Goal: Navigation & Orientation: Find specific page/section

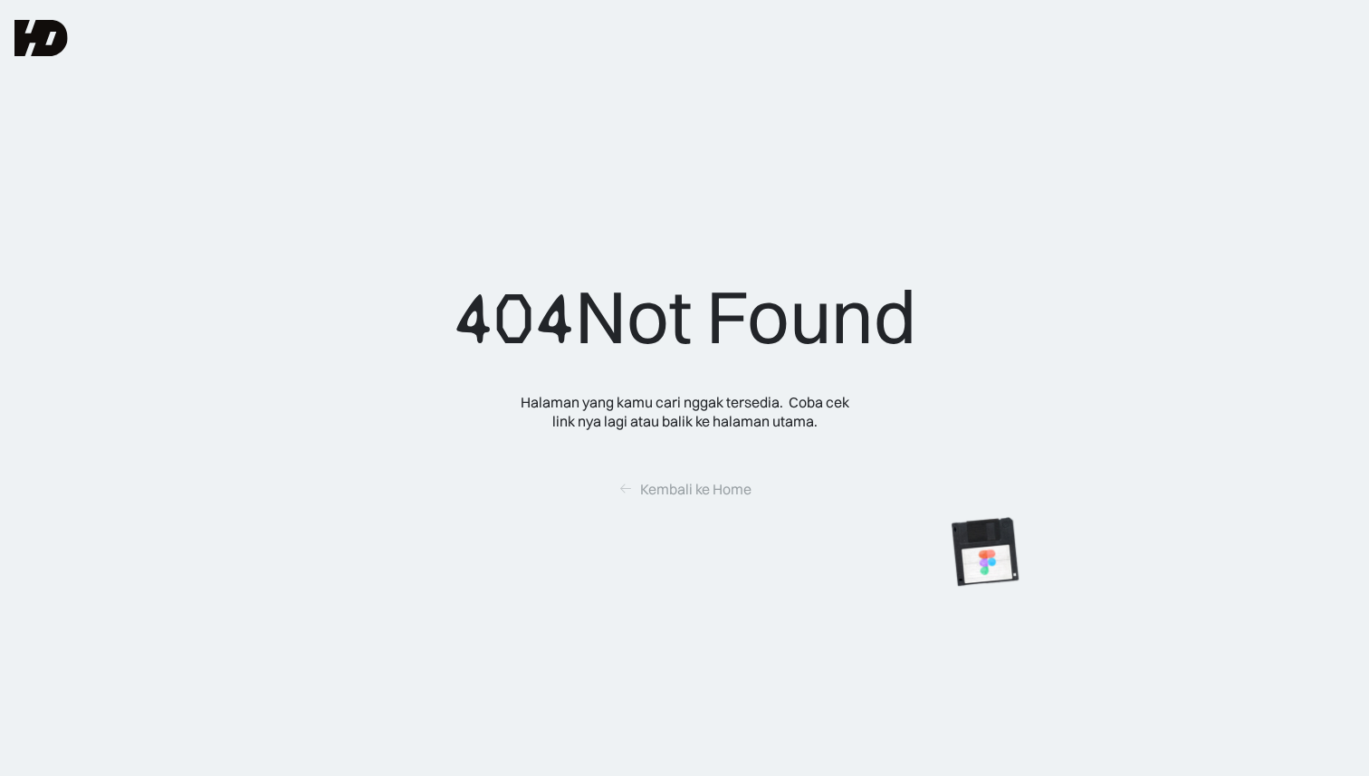
click at [33, 38] on img at bounding box center [40, 38] width 53 height 36
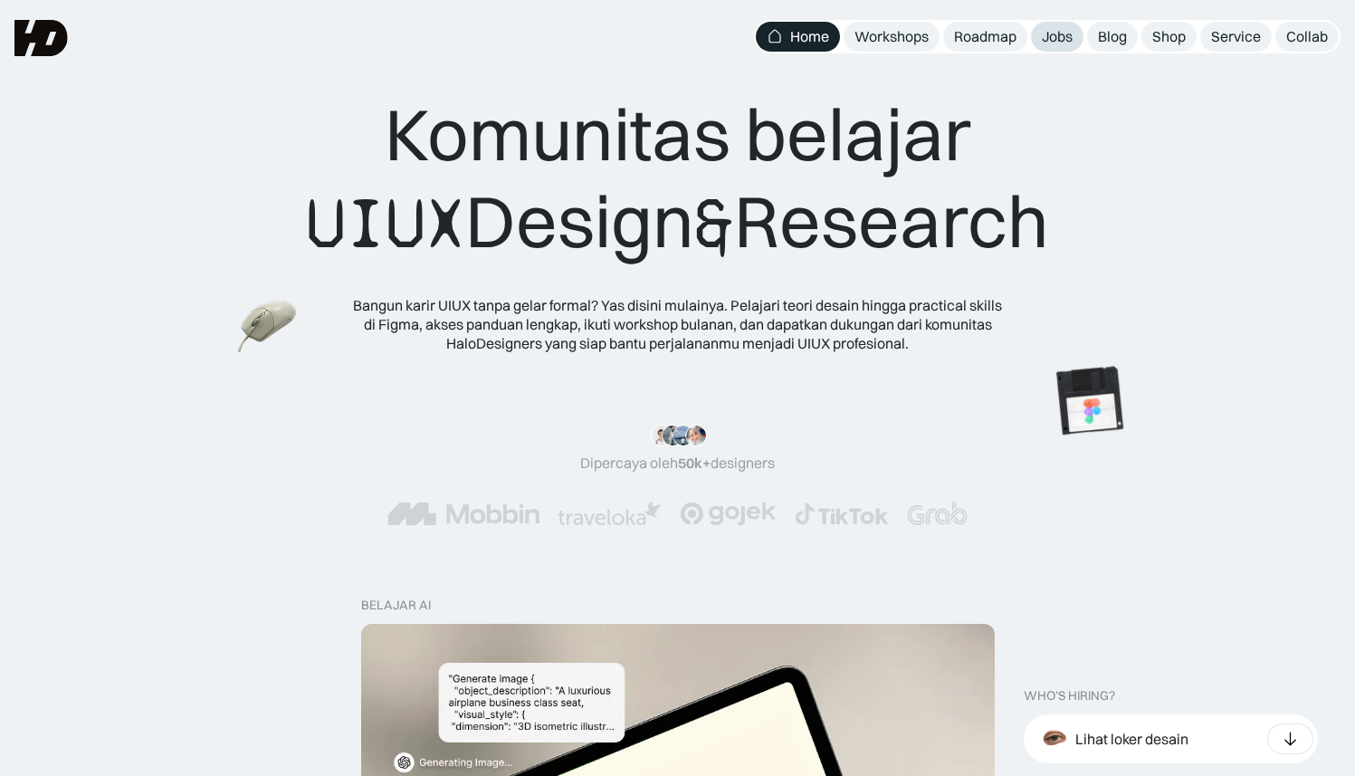
click at [1070, 45] on div "Jobs" at bounding box center [1057, 36] width 31 height 19
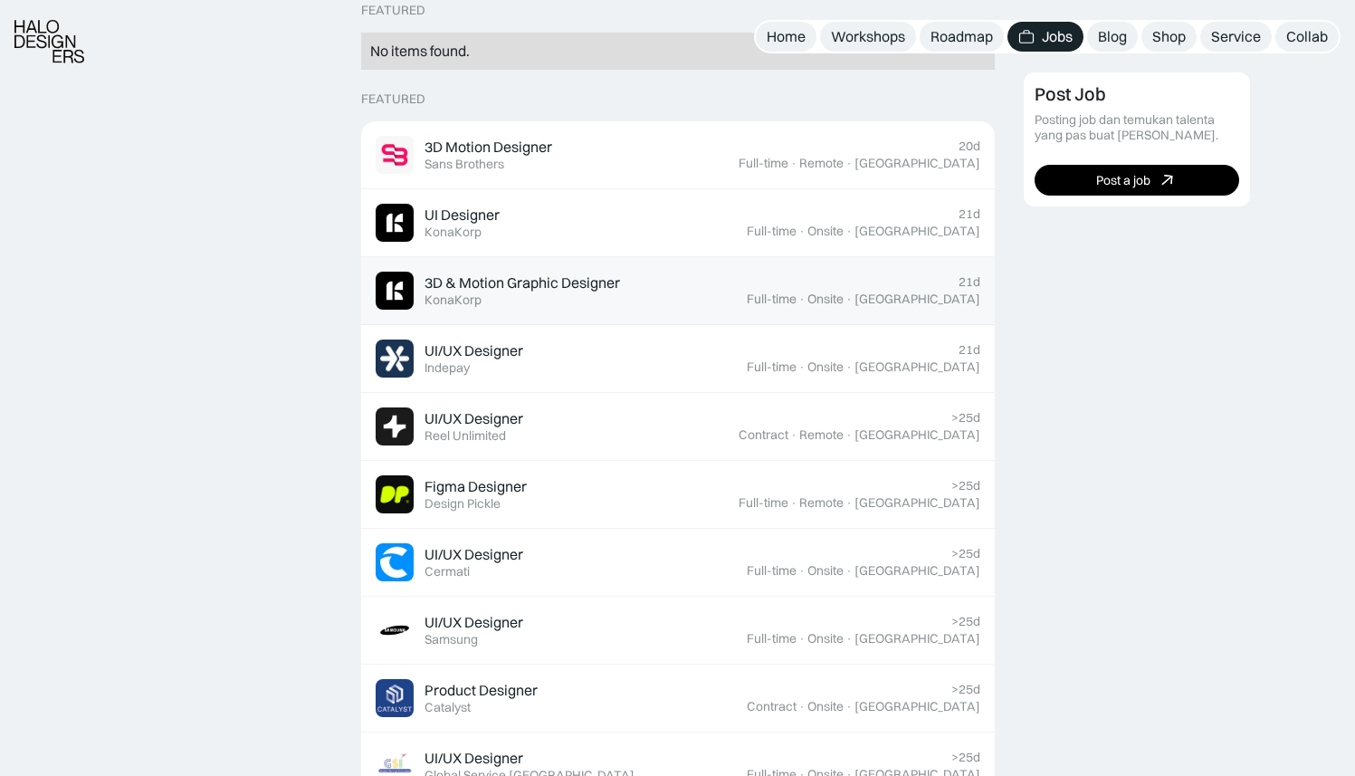
scroll to position [814, 0]
